Goal: Check status: Check status

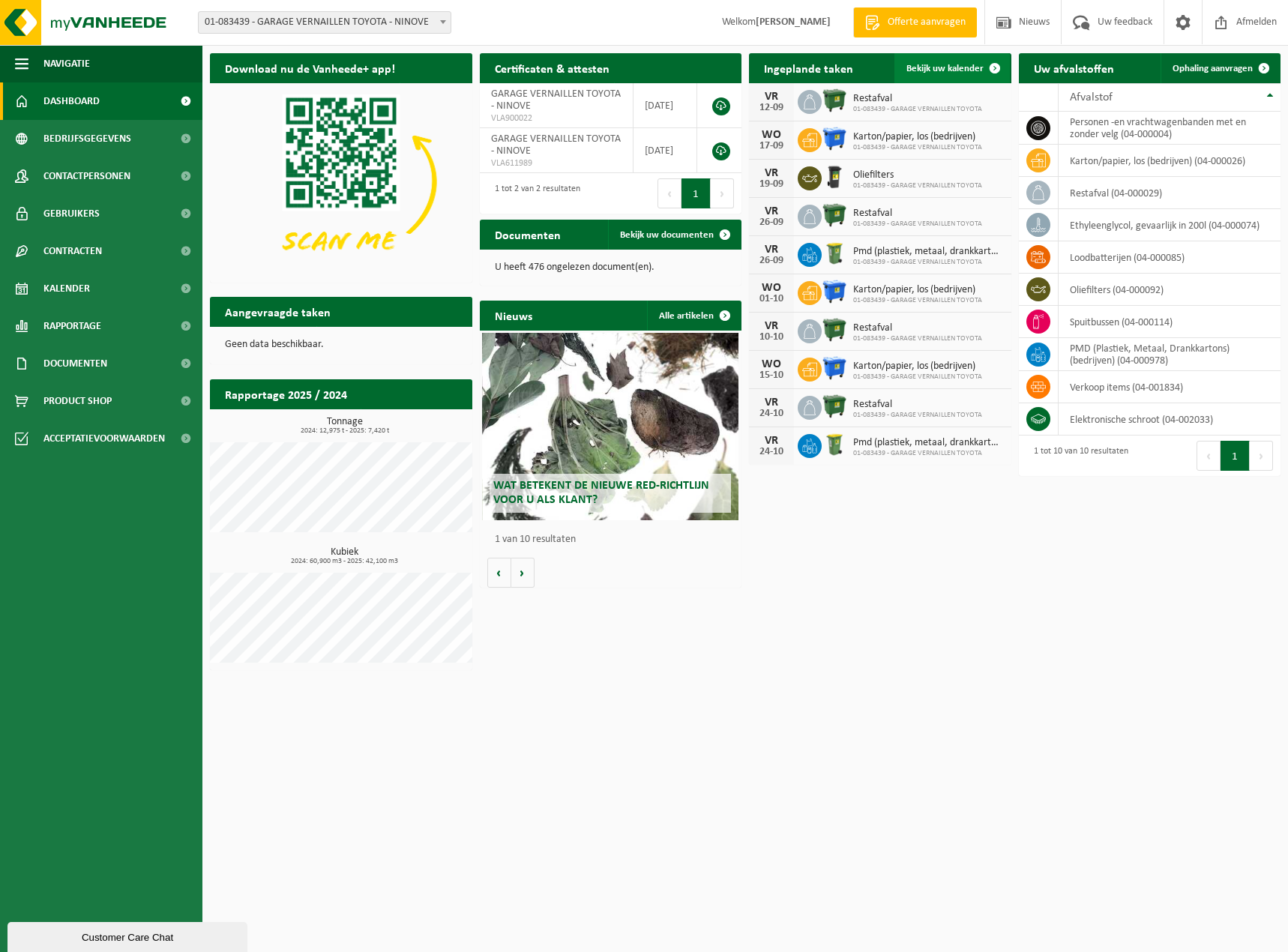
click at [933, 64] on span "Bekijk uw kalender" at bounding box center [944, 68] width 77 height 10
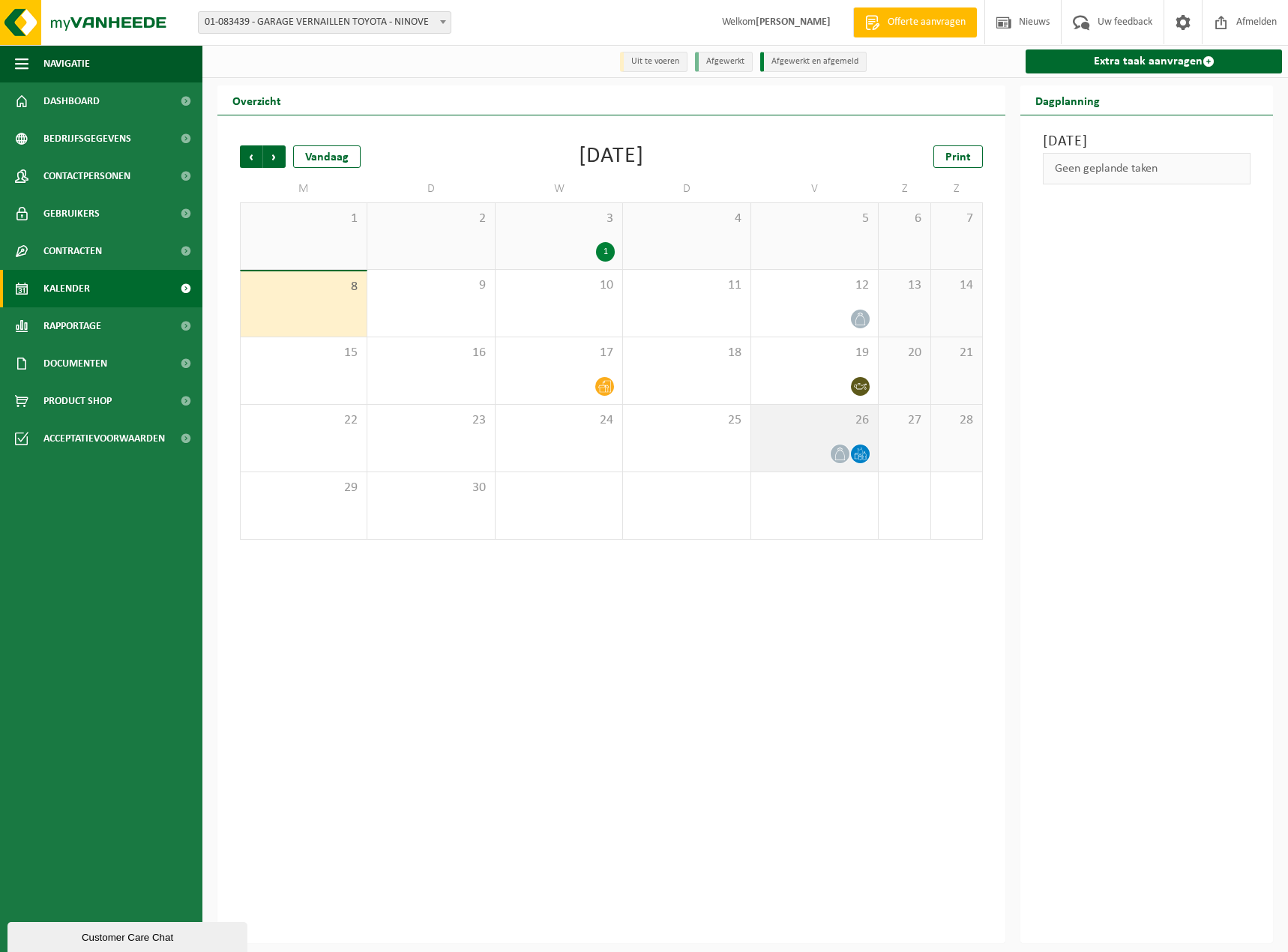
click at [805, 446] on div at bounding box center [814, 453] width 111 height 20
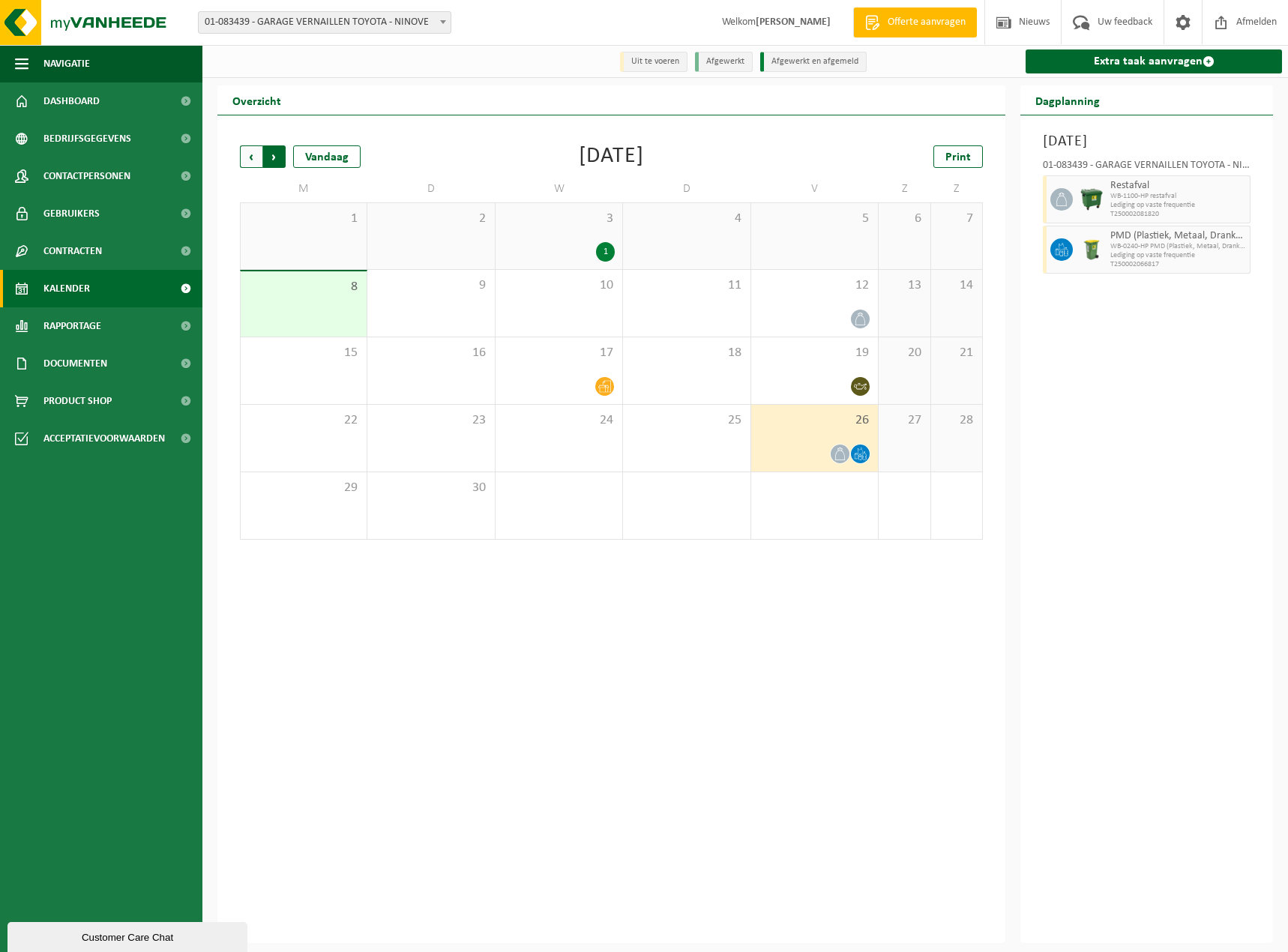
click at [257, 154] on span "Vorige" at bounding box center [251, 157] width 23 height 23
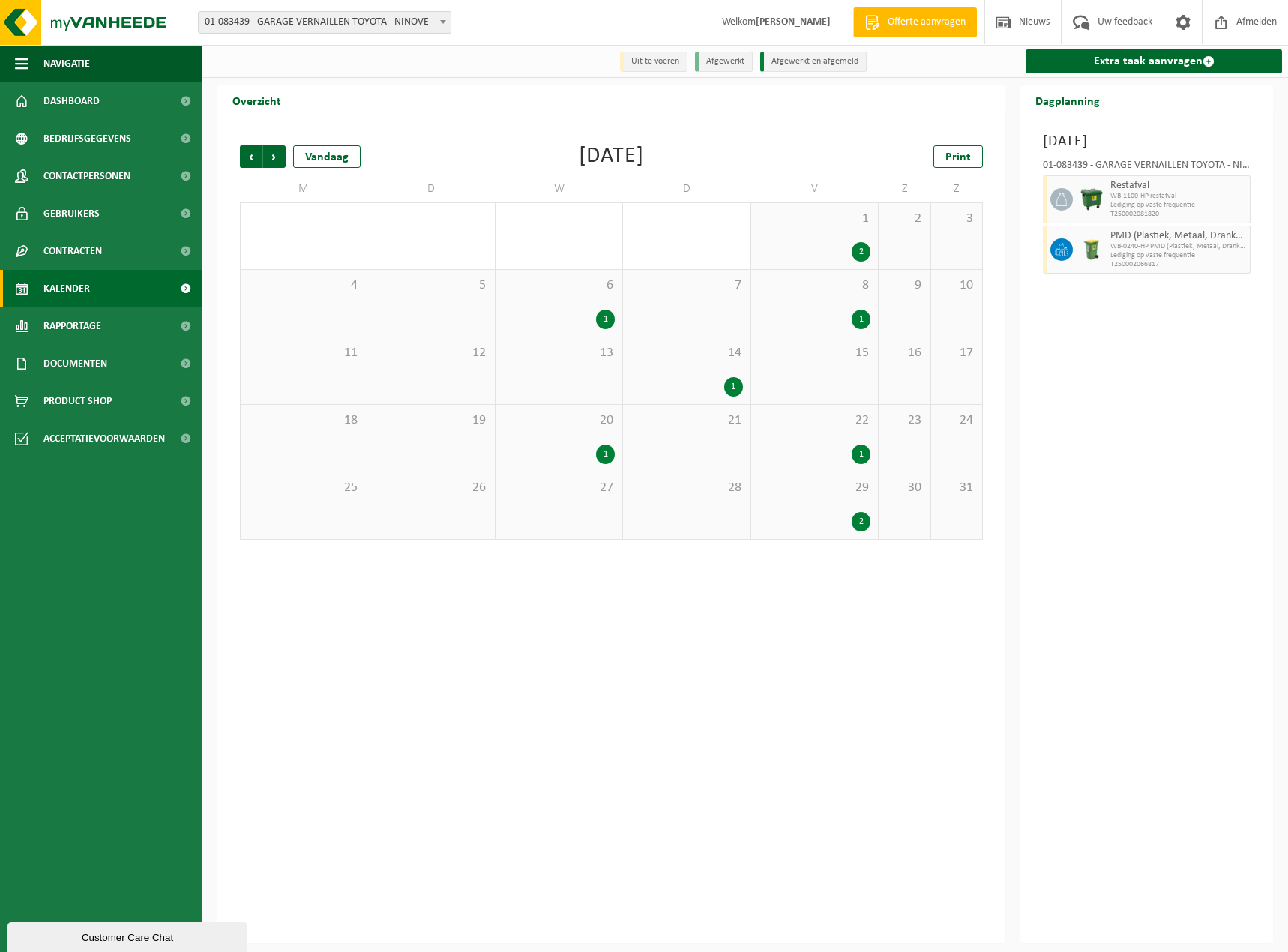
click at [570, 312] on div "1" at bounding box center [558, 319] width 111 height 19
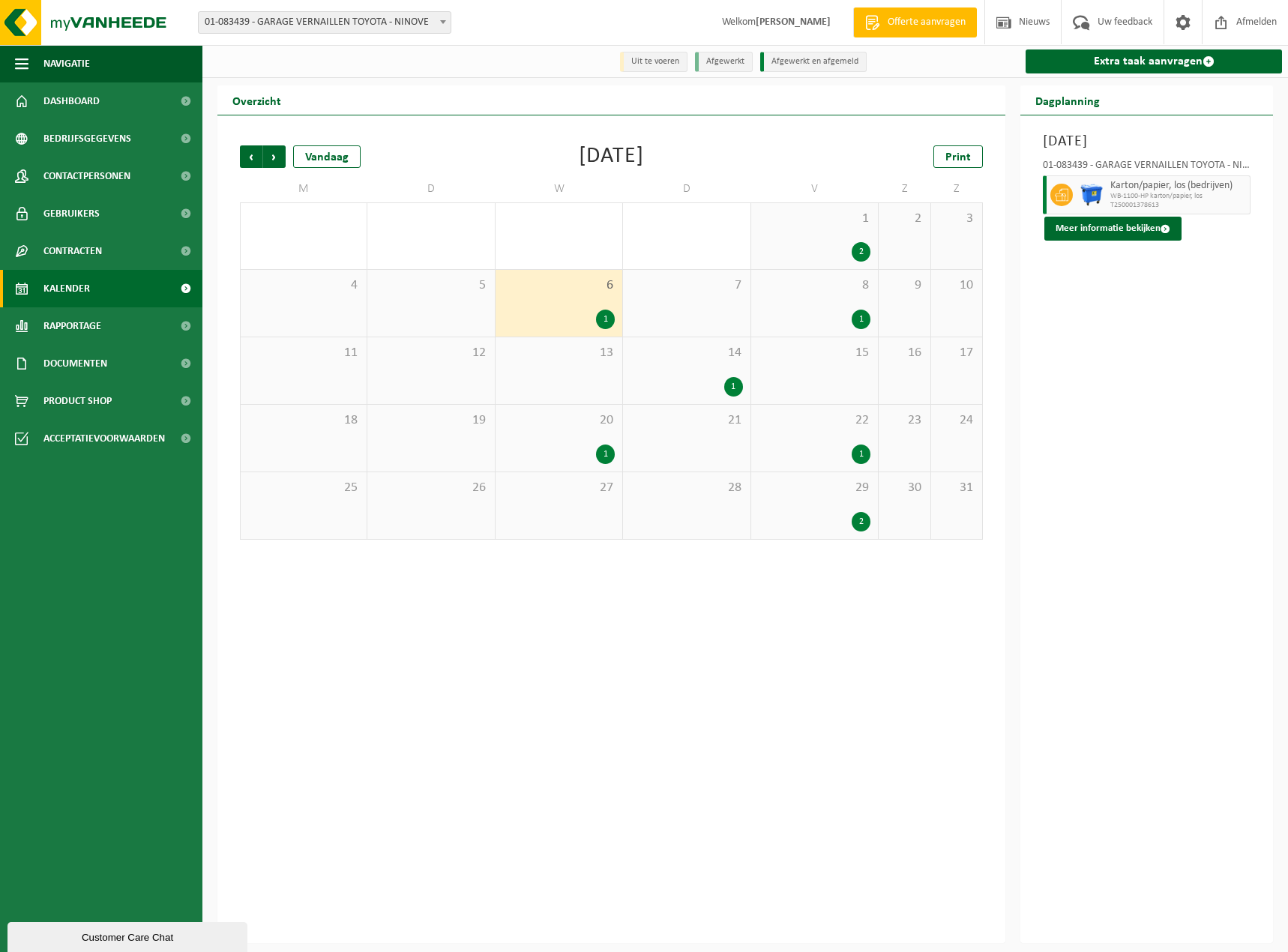
click at [798, 309] on div "8 1" at bounding box center [814, 303] width 127 height 67
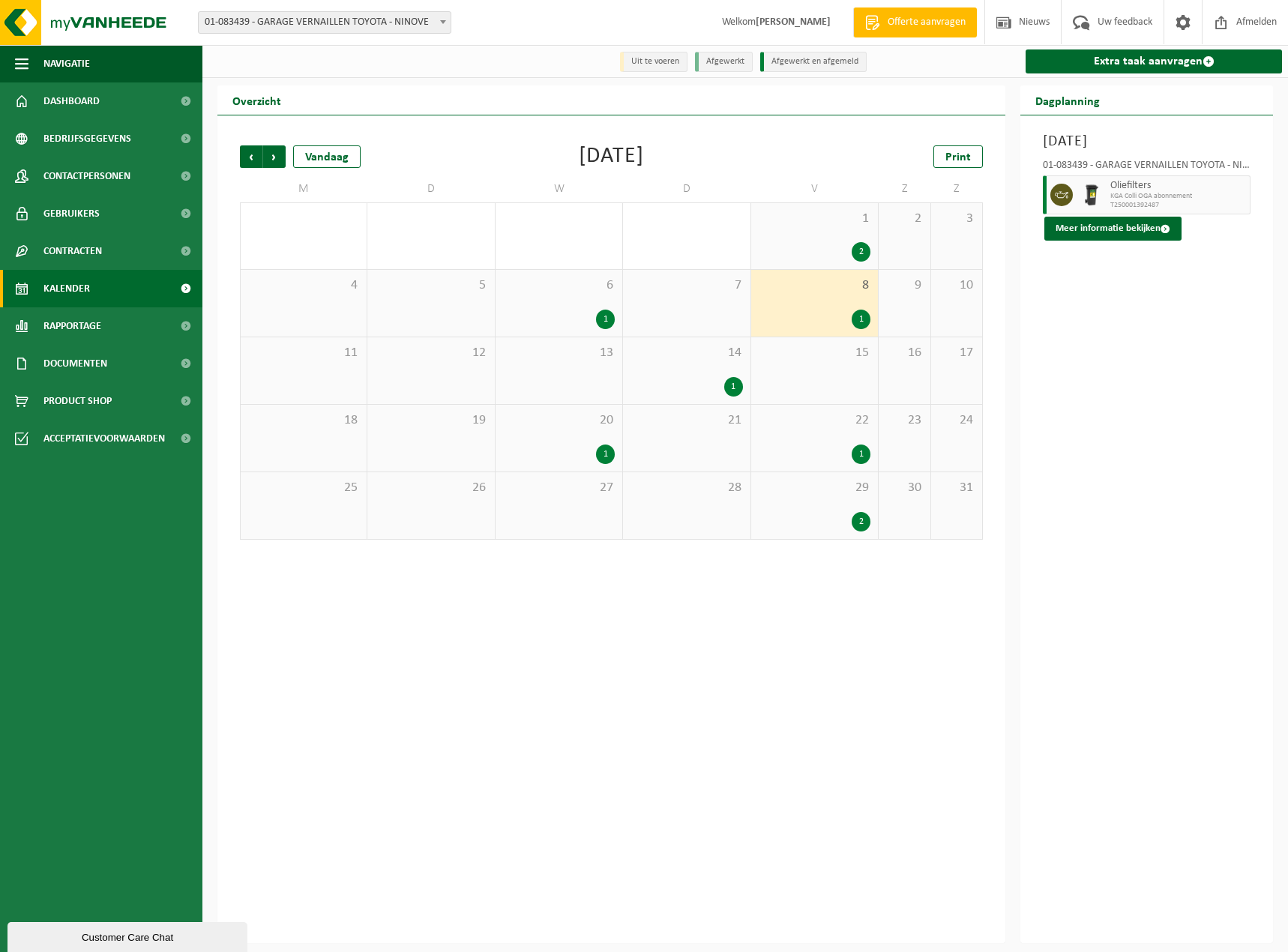
click at [696, 383] on div "1" at bounding box center [686, 387] width 111 height 19
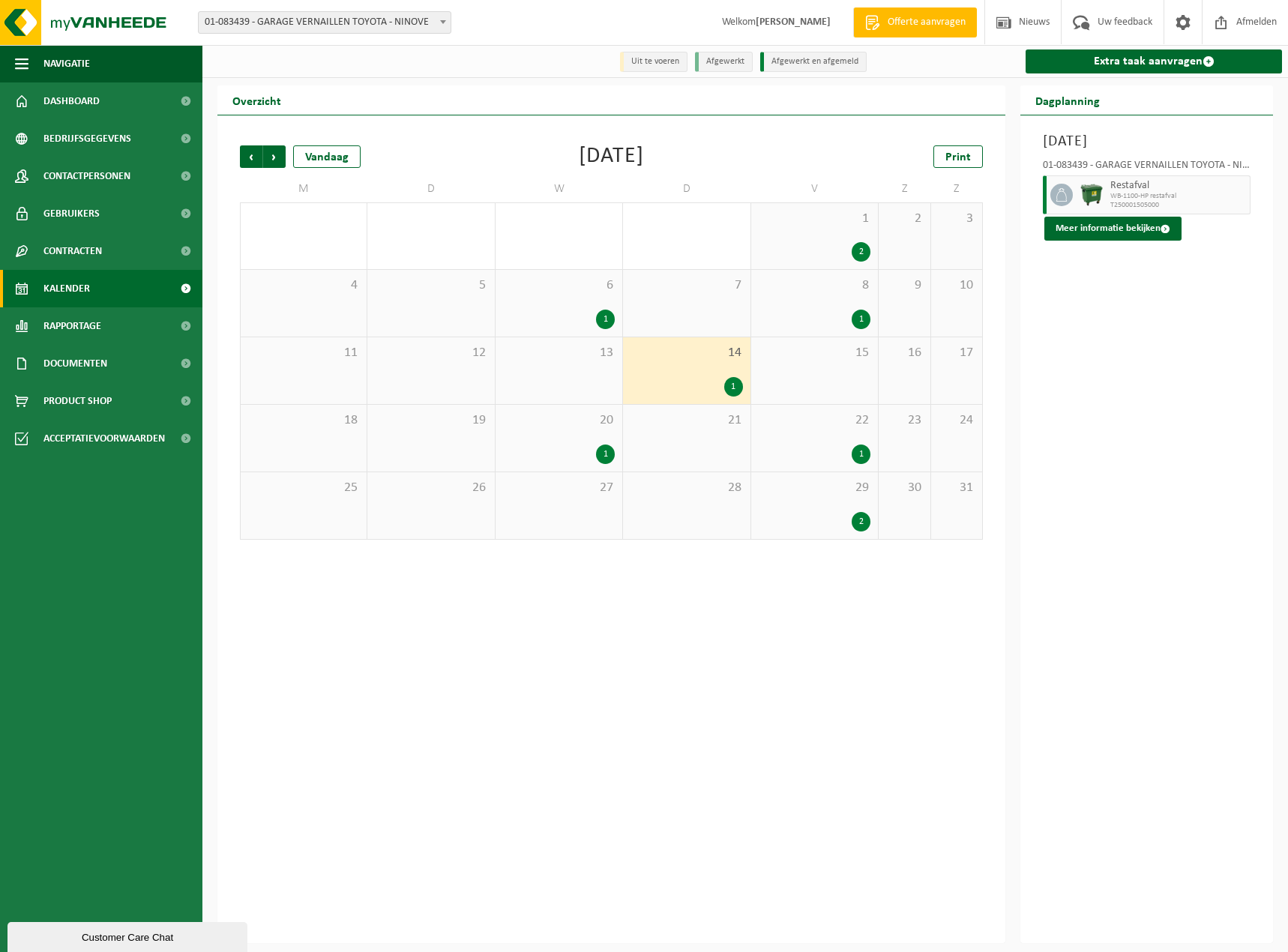
click at [822, 508] on div "29 2" at bounding box center [814, 505] width 127 height 67
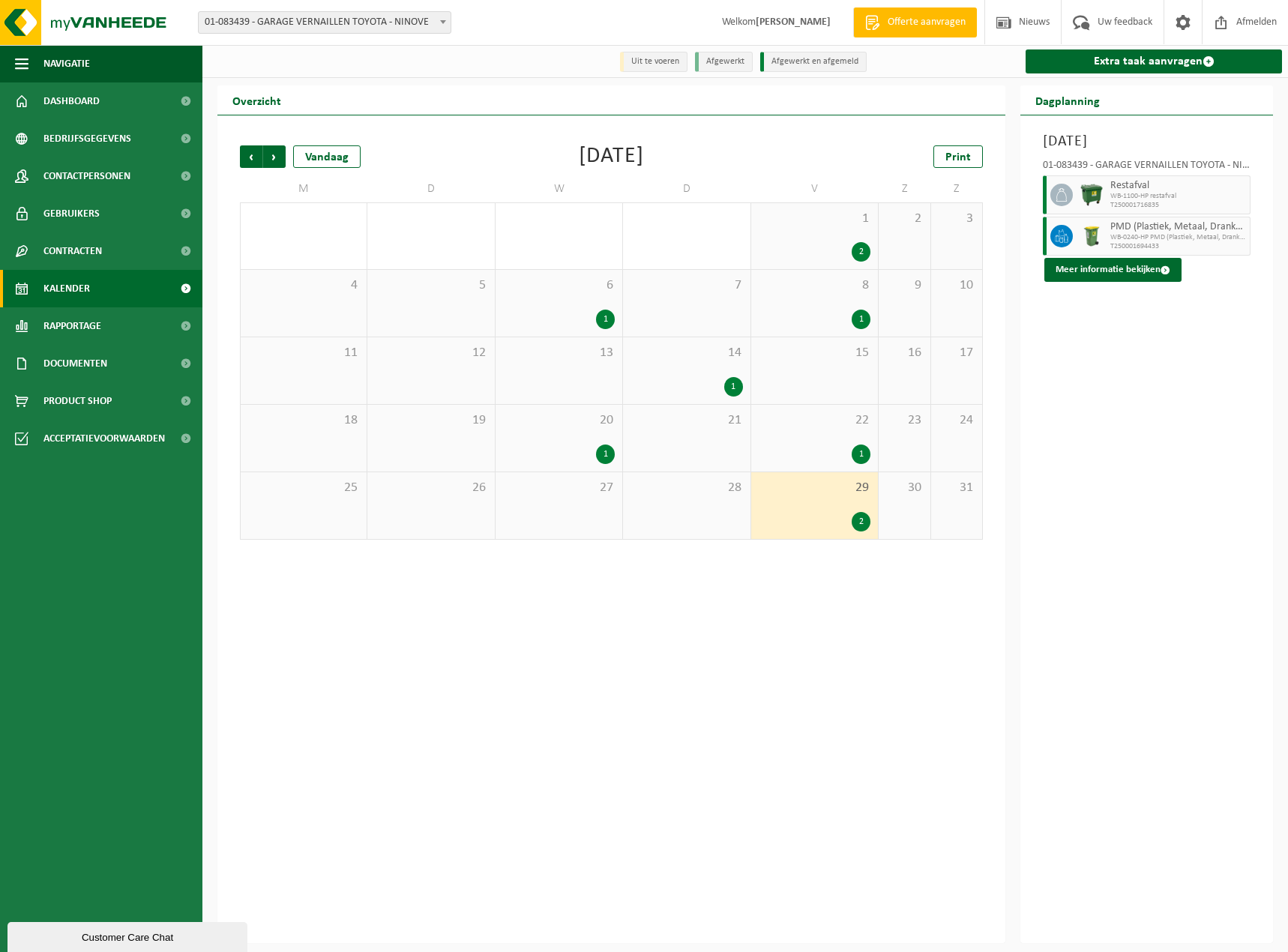
click at [817, 449] on div "1" at bounding box center [814, 454] width 111 height 19
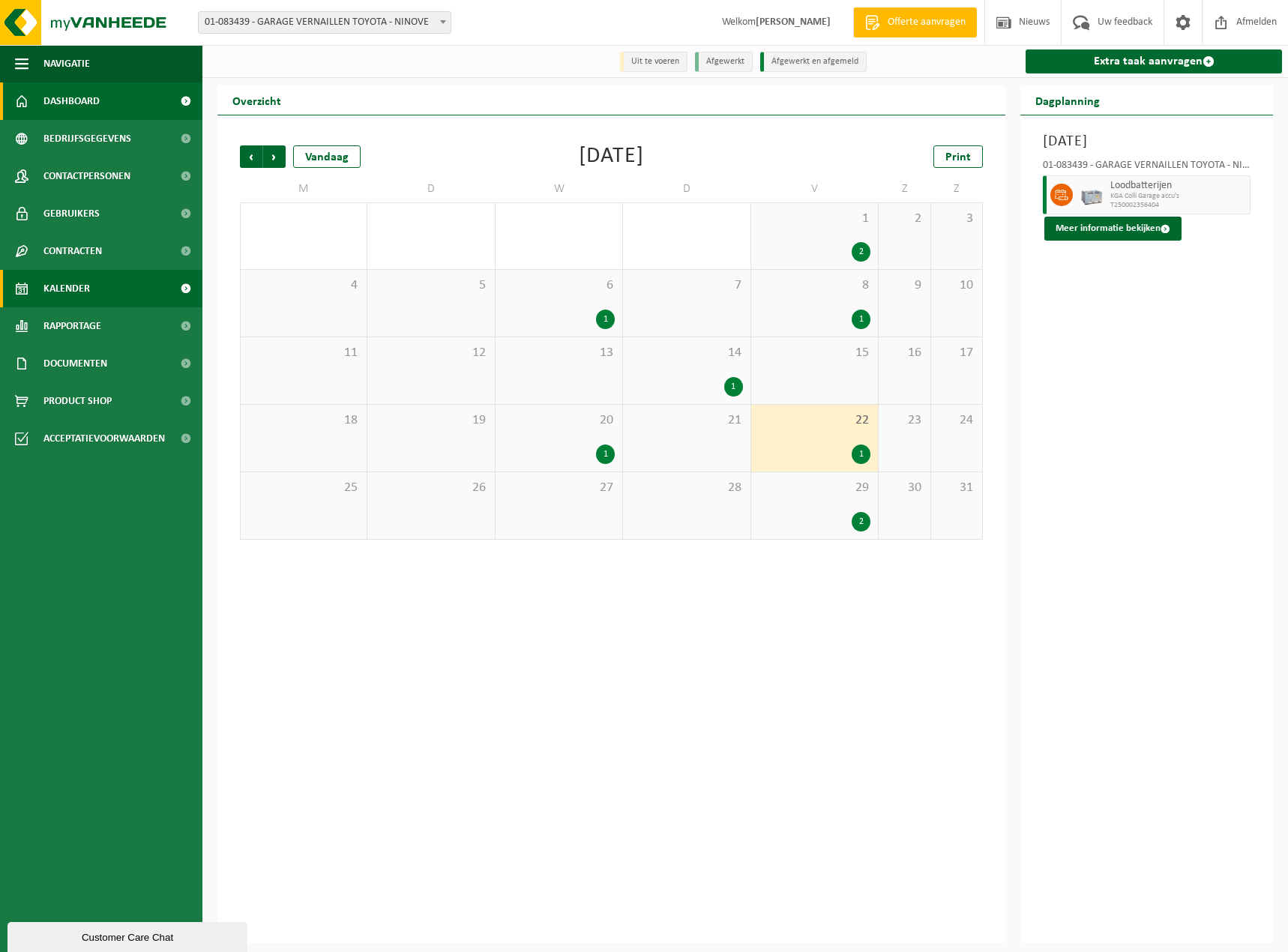
click at [54, 106] on span "Dashboard" at bounding box center [72, 101] width 56 height 37
